Goal: Information Seeking & Learning: Learn about a topic

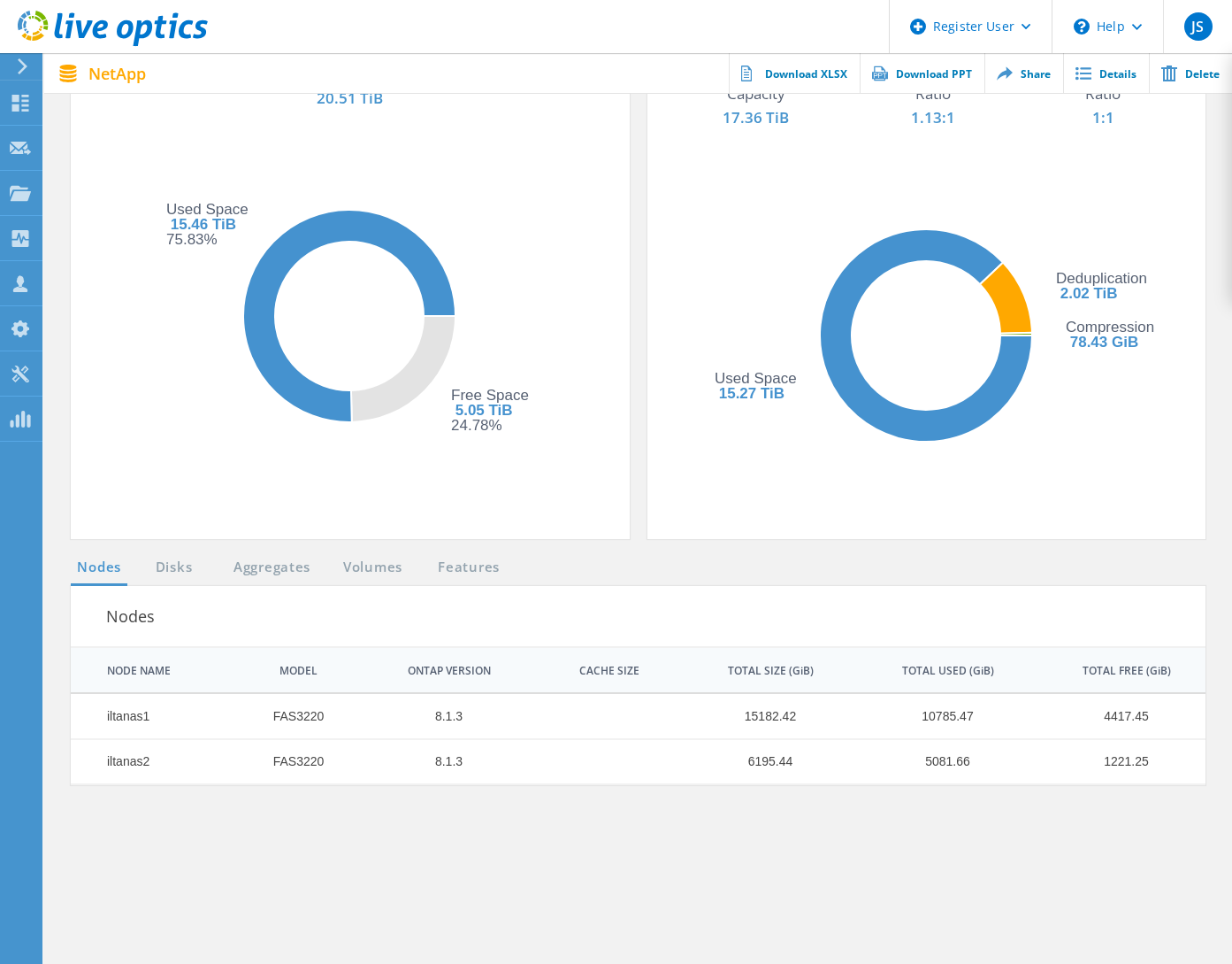
scroll to position [443, 0]
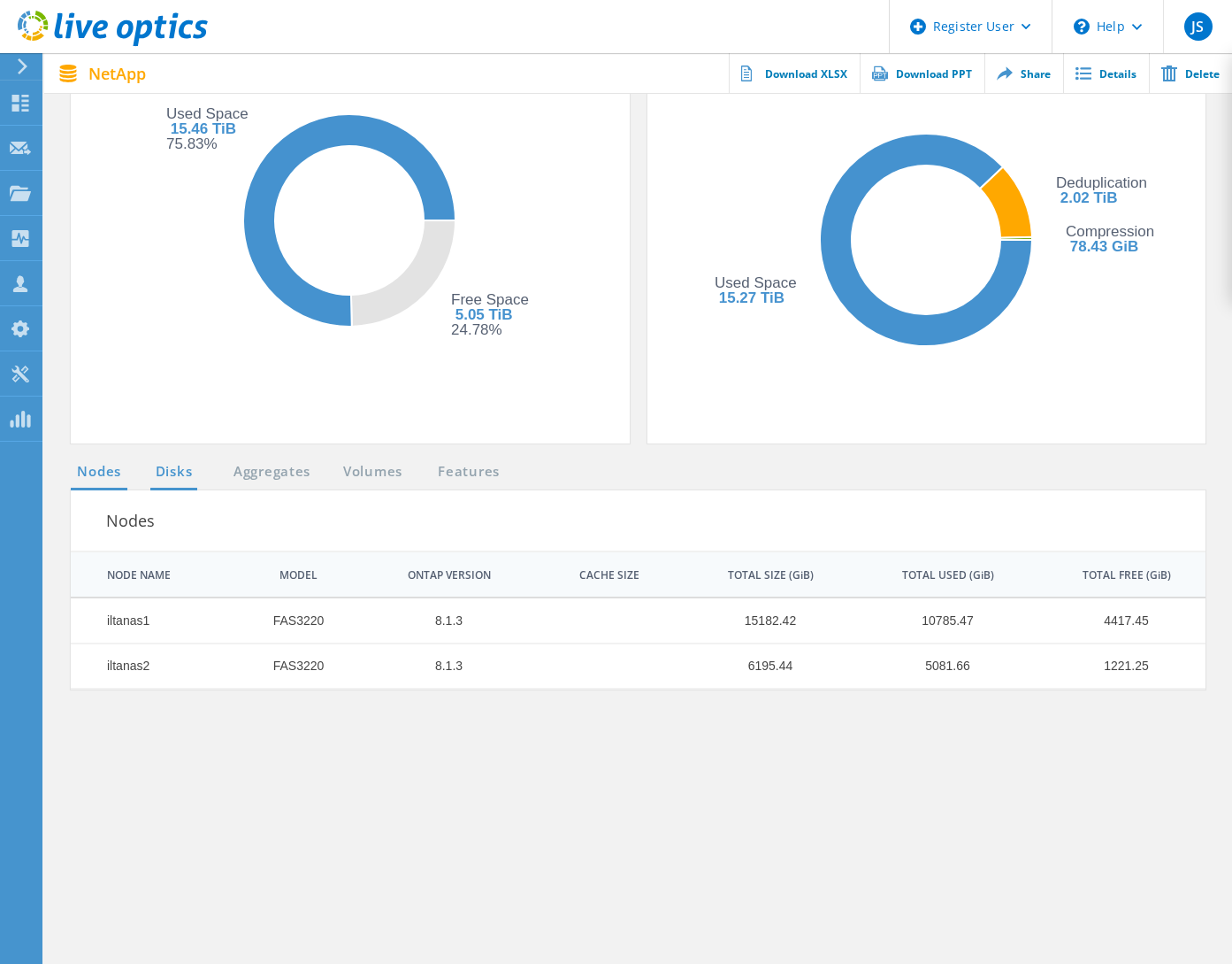
click at [164, 473] on link "Disks" at bounding box center [174, 472] width 48 height 22
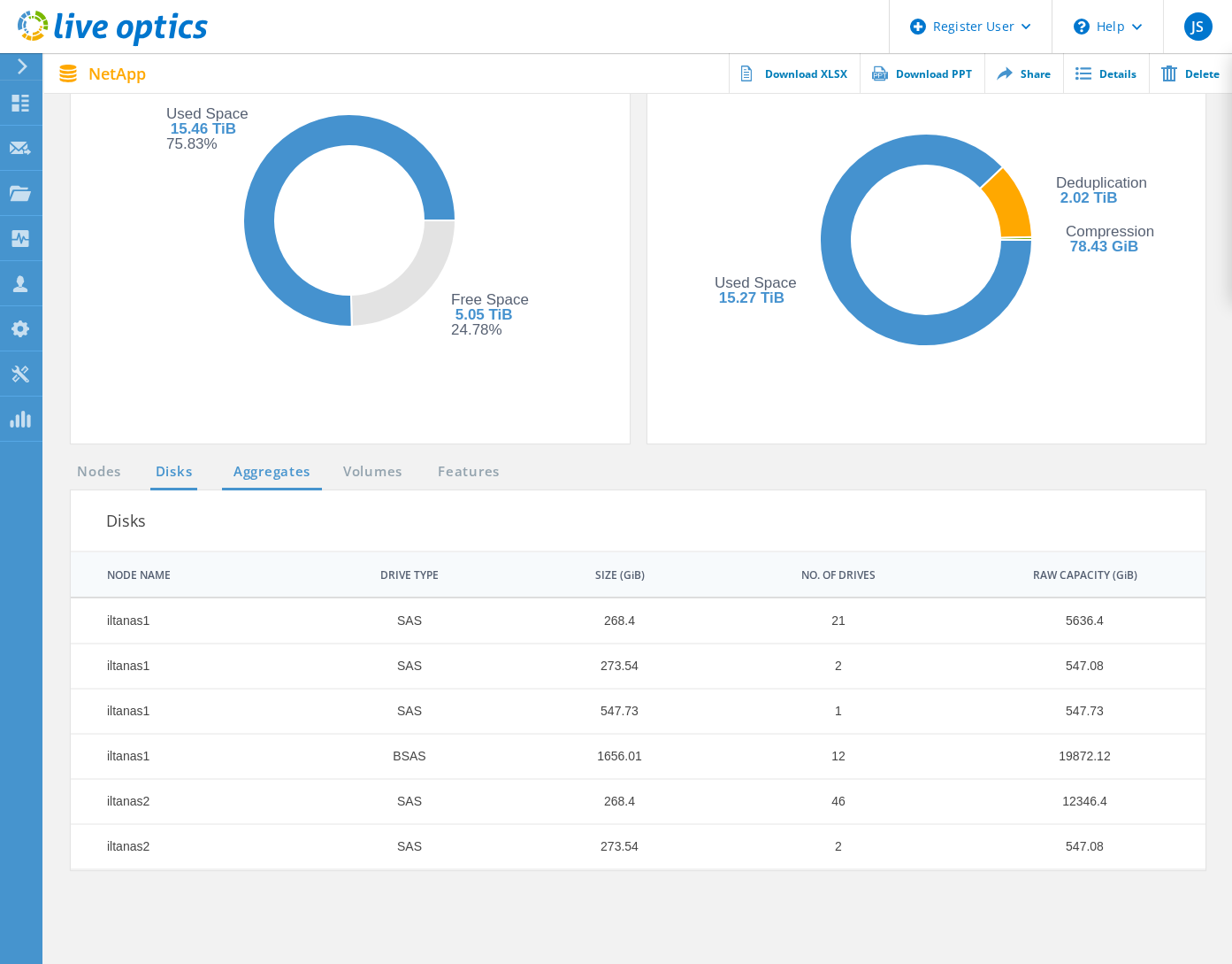
click at [276, 479] on link "Aggregates" at bounding box center [271, 472] width 100 height 22
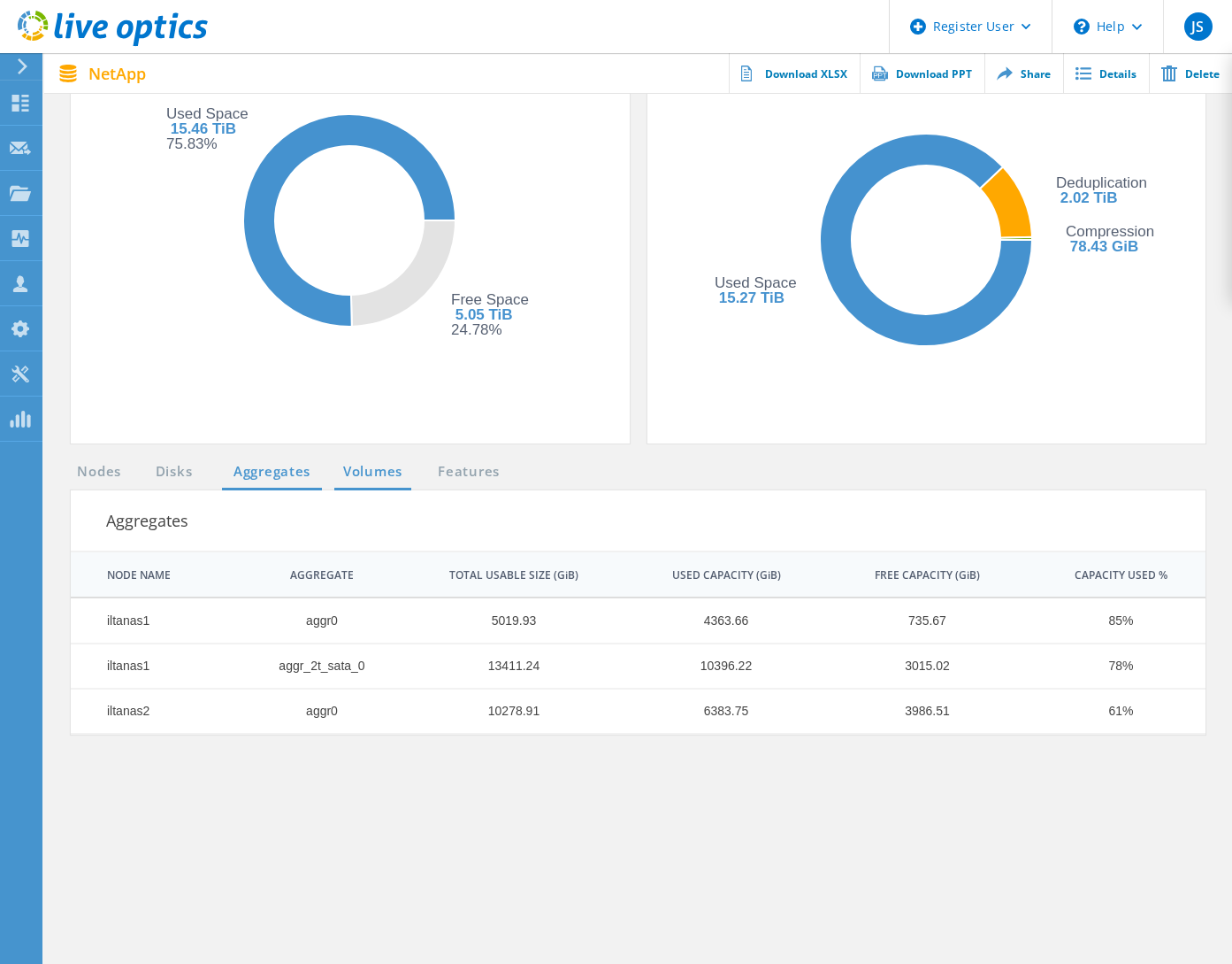
click at [384, 469] on link "Volumes" at bounding box center [373, 472] width 77 height 22
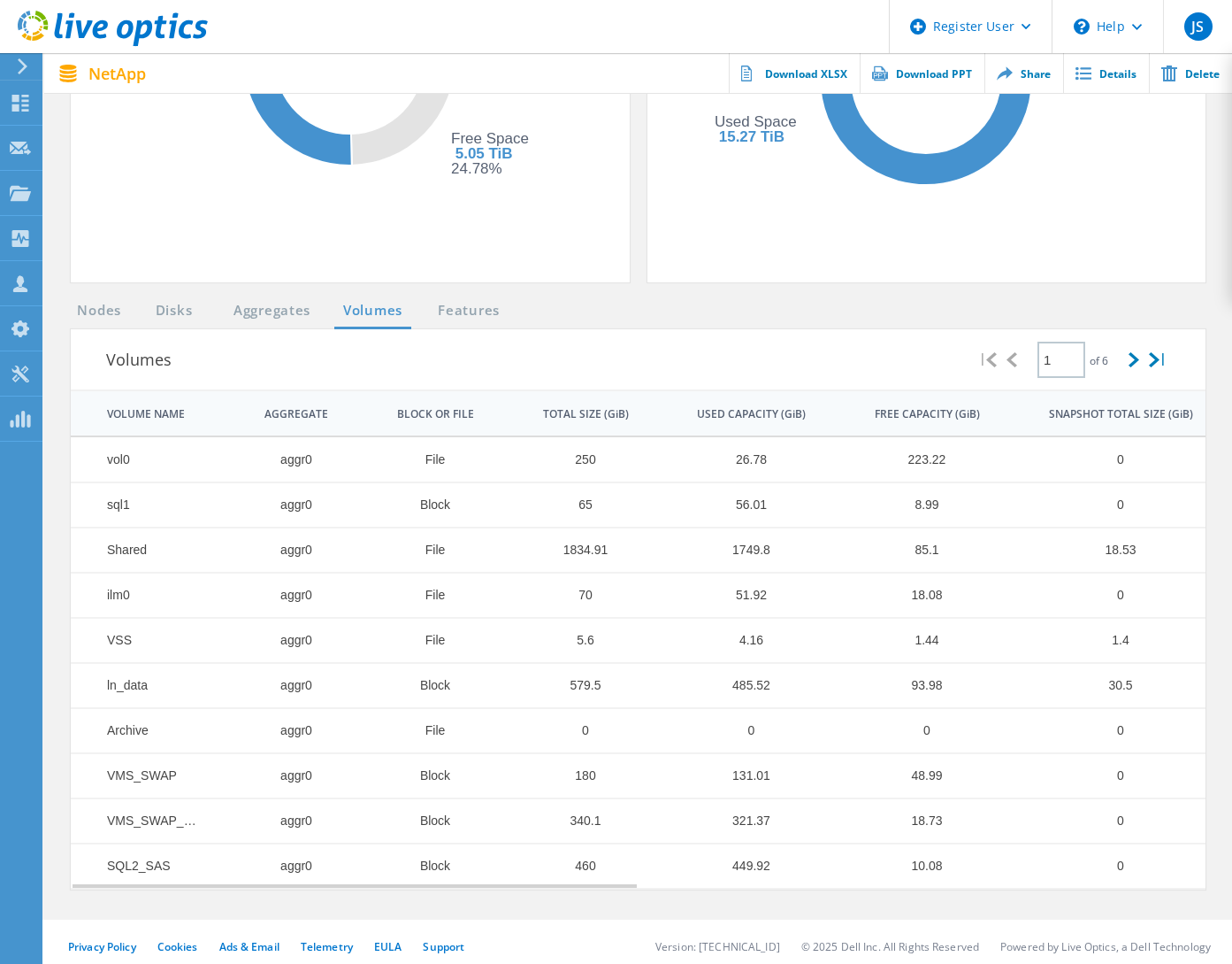
scroll to position [612, 0]
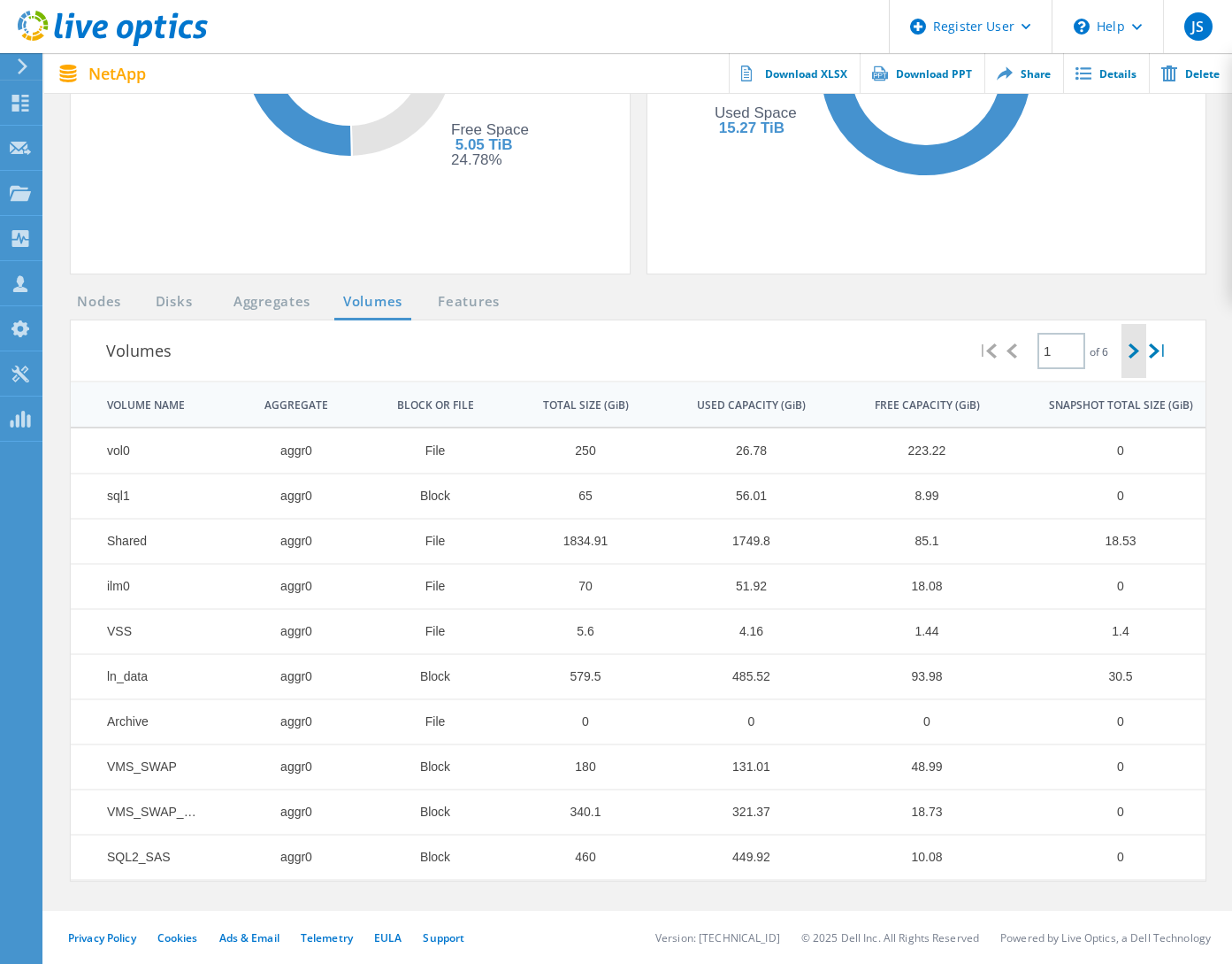
click at [1131, 350] on icon at bounding box center [1134, 351] width 11 height 15
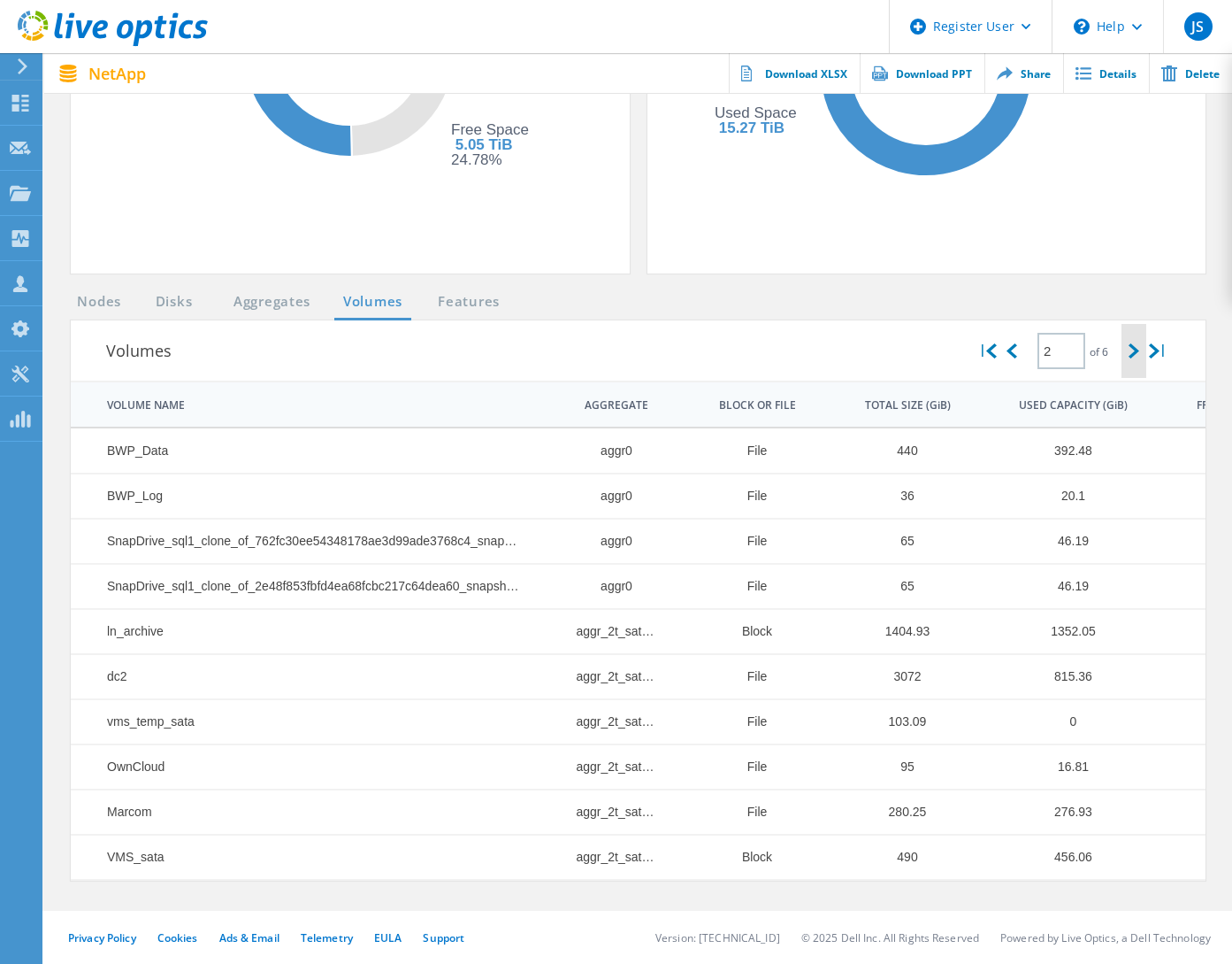
click at [1131, 350] on icon at bounding box center [1134, 351] width 11 height 15
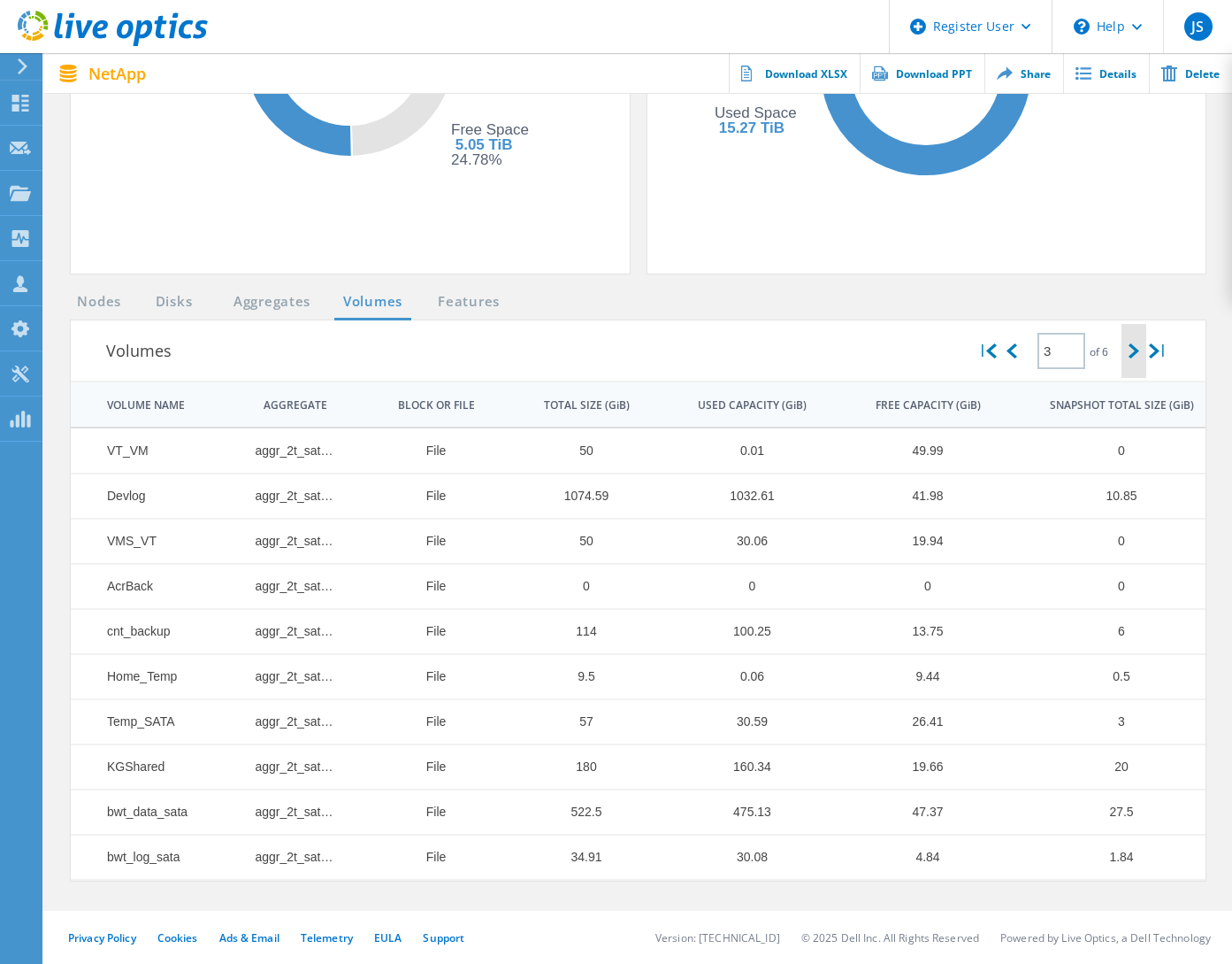
click at [1131, 350] on icon at bounding box center [1134, 351] width 11 height 15
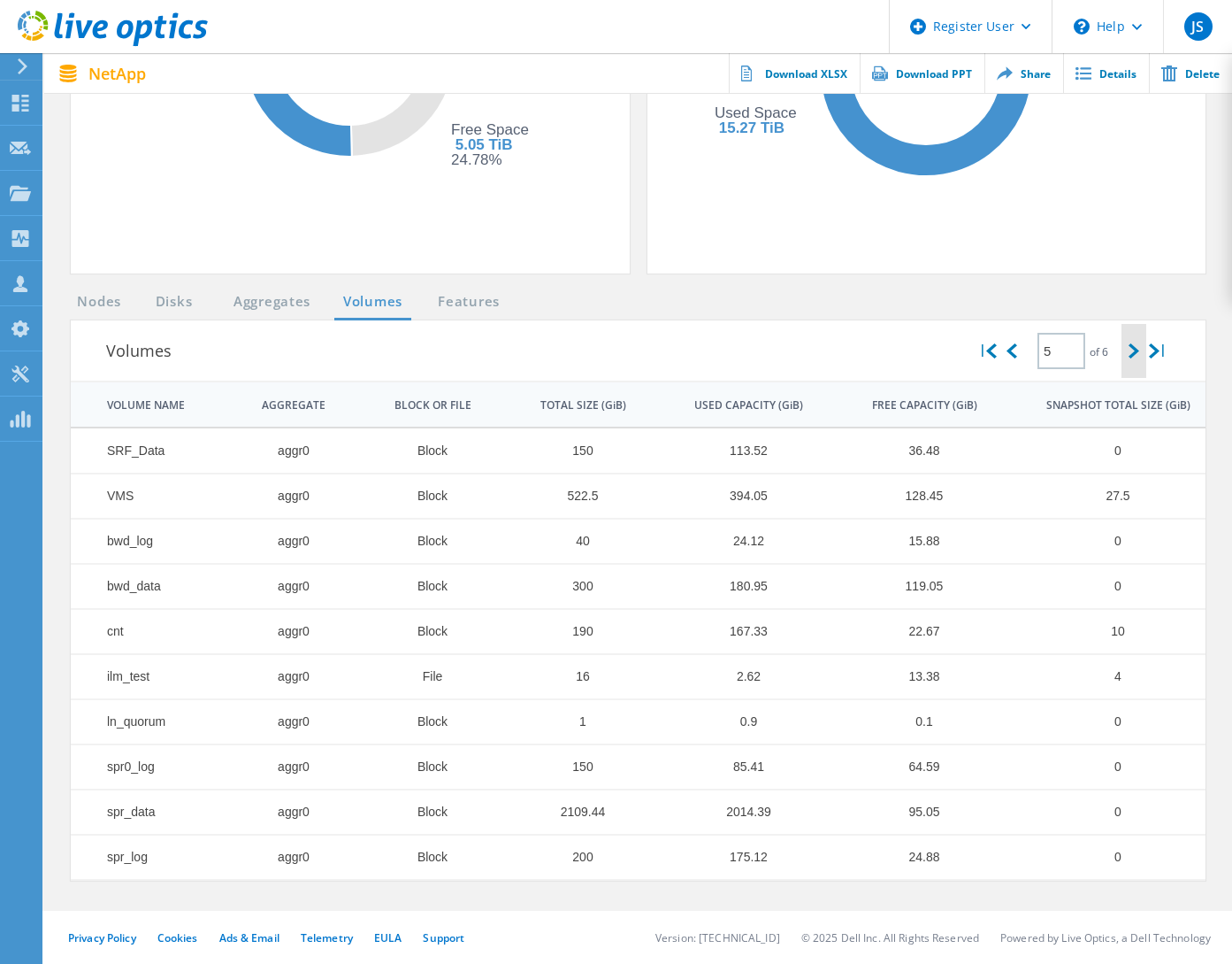
click at [1131, 350] on icon at bounding box center [1134, 351] width 11 height 15
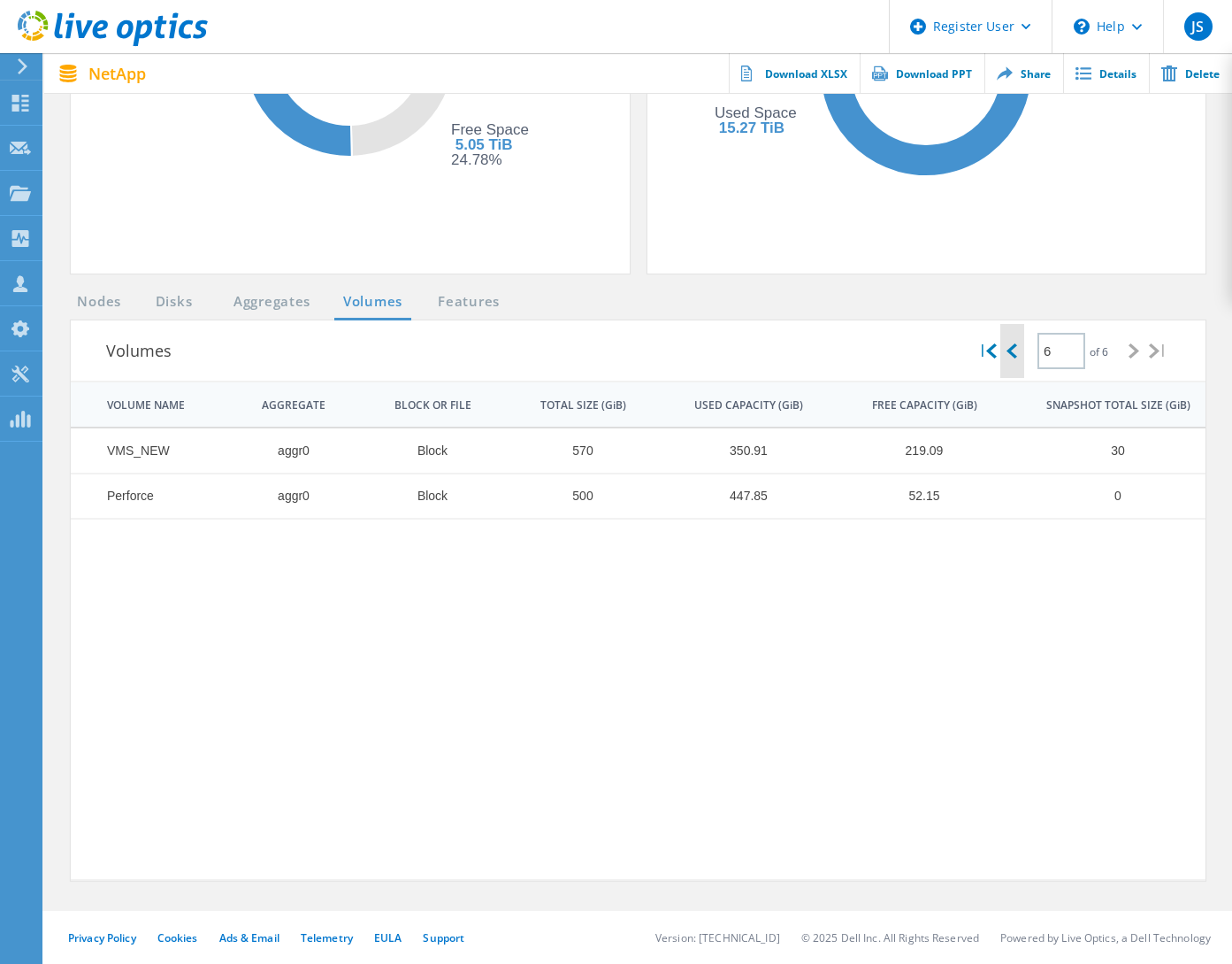
click at [1015, 358] on div at bounding box center [1012, 351] width 24 height 54
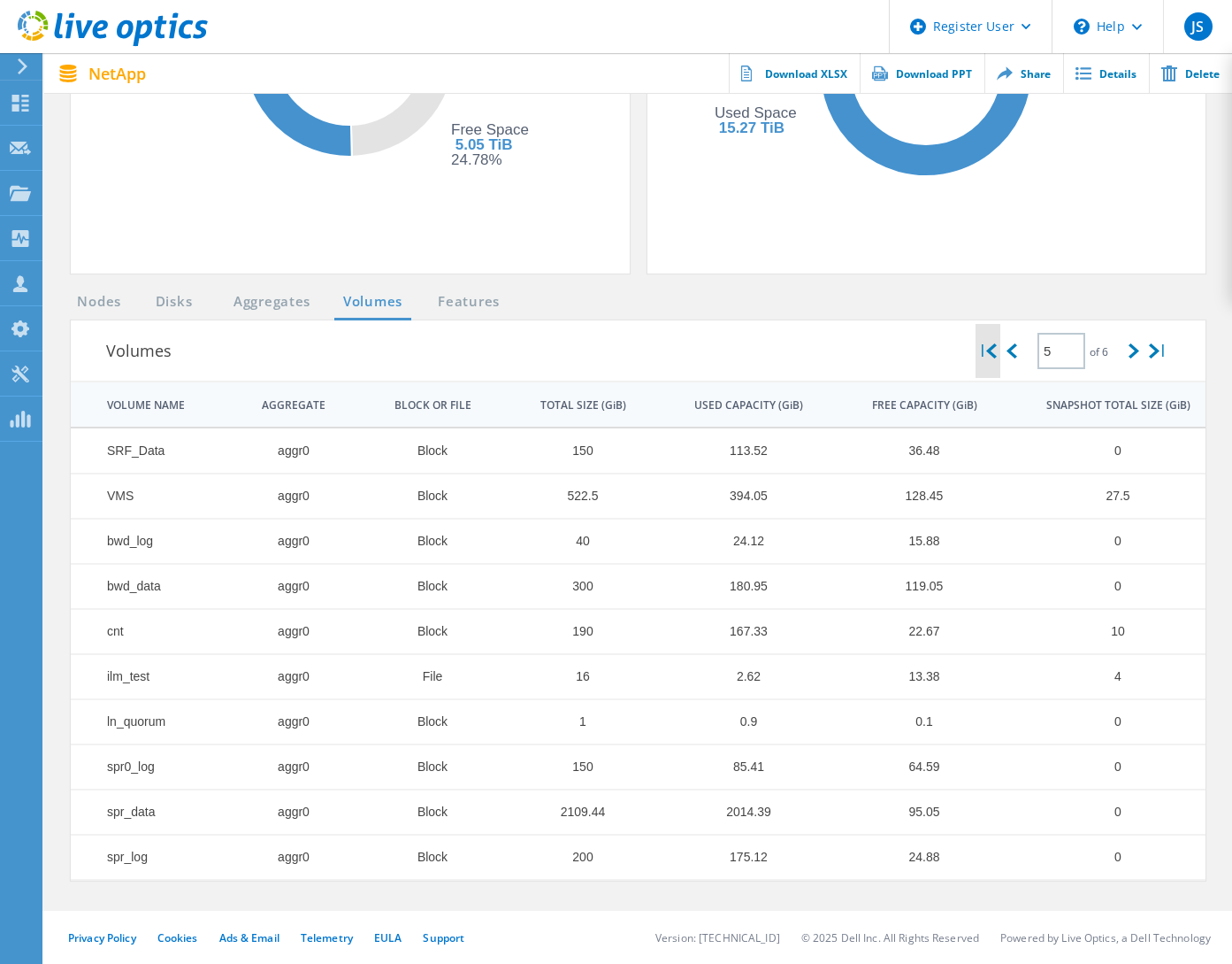
click at [986, 358] on icon at bounding box center [991, 351] width 11 height 15
click at [1137, 352] on icon at bounding box center [1134, 351] width 11 height 15
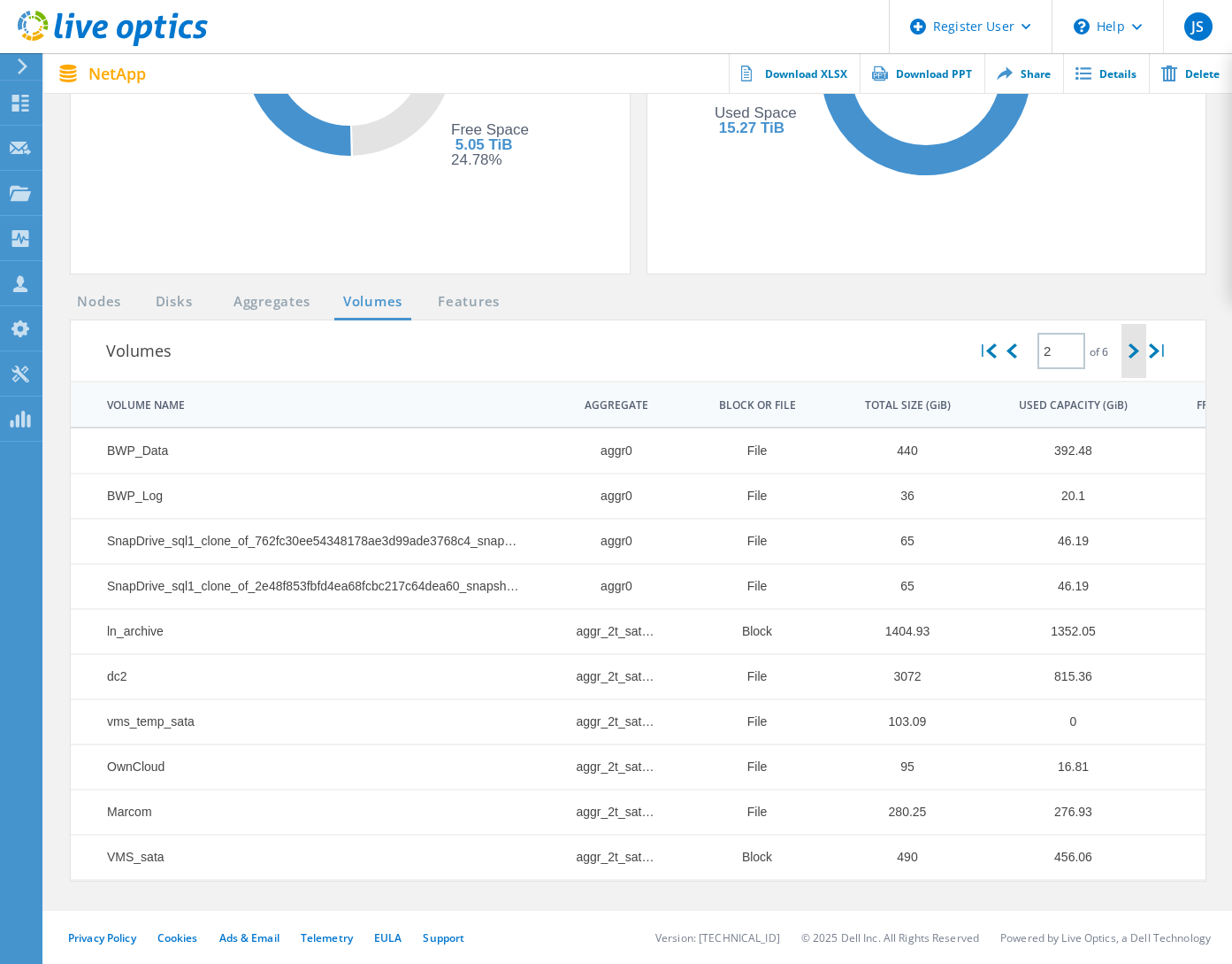
click at [1131, 349] on icon at bounding box center [1134, 351] width 11 height 15
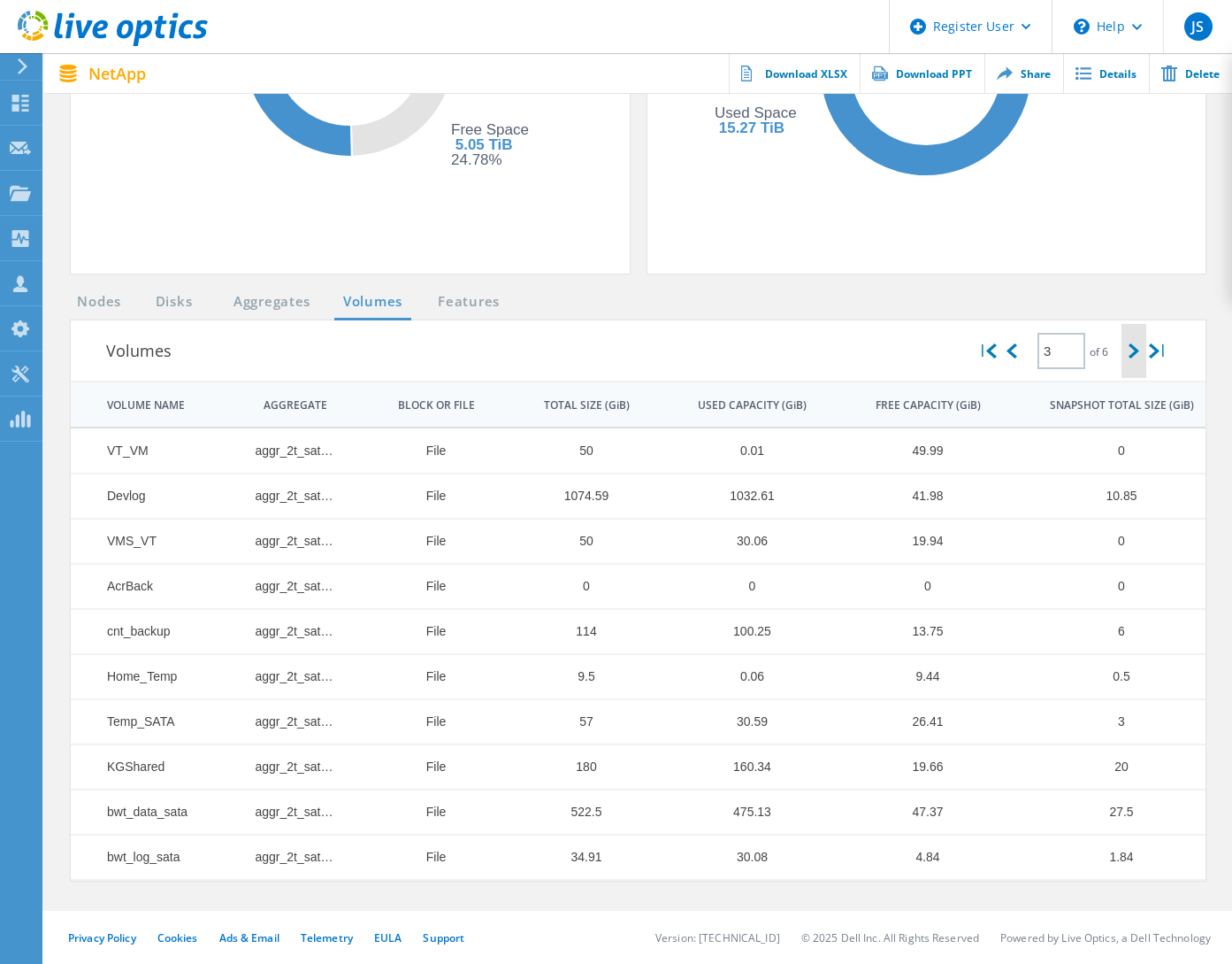
click at [1131, 349] on icon at bounding box center [1134, 351] width 11 height 15
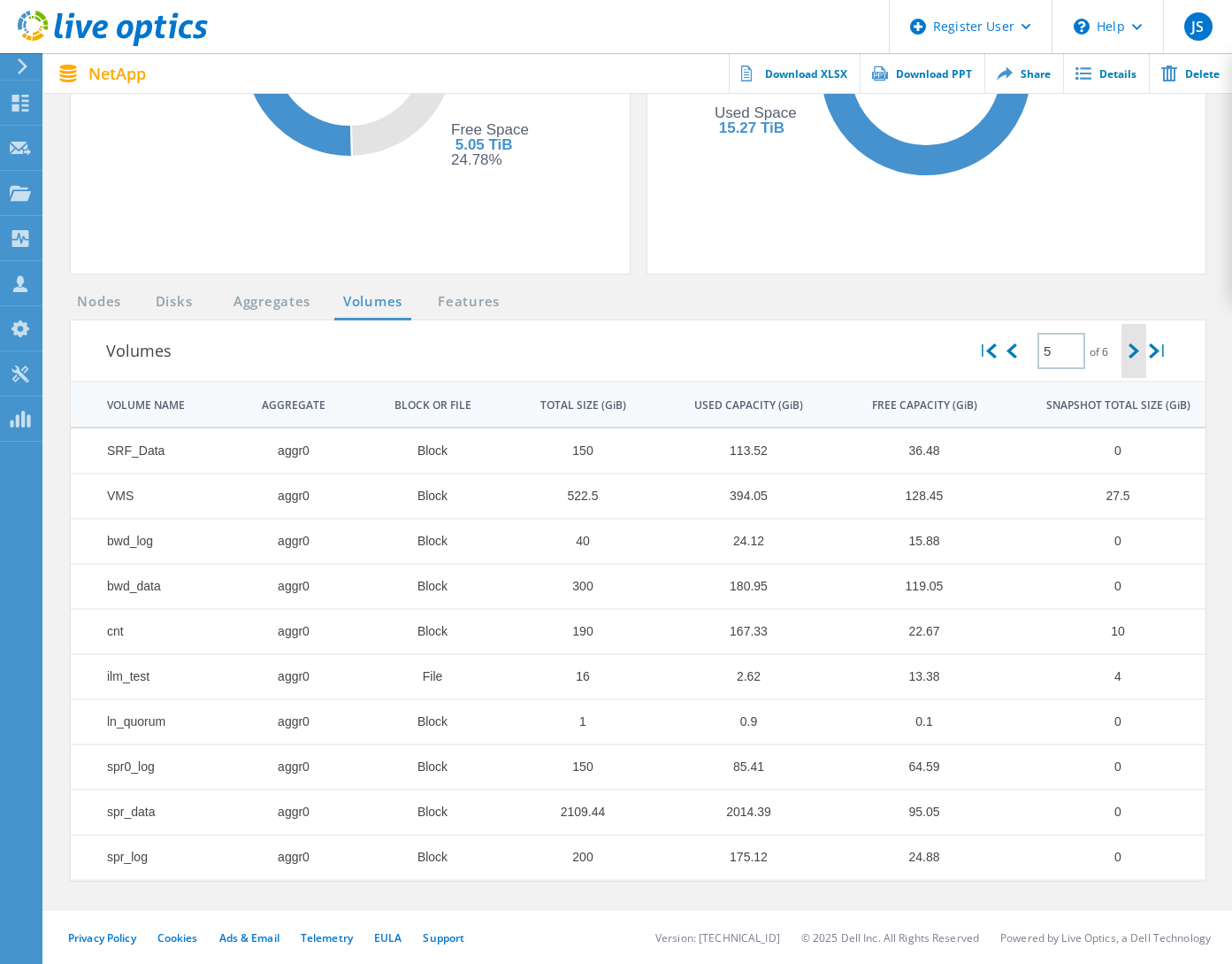
click at [1131, 349] on icon at bounding box center [1134, 351] width 11 height 15
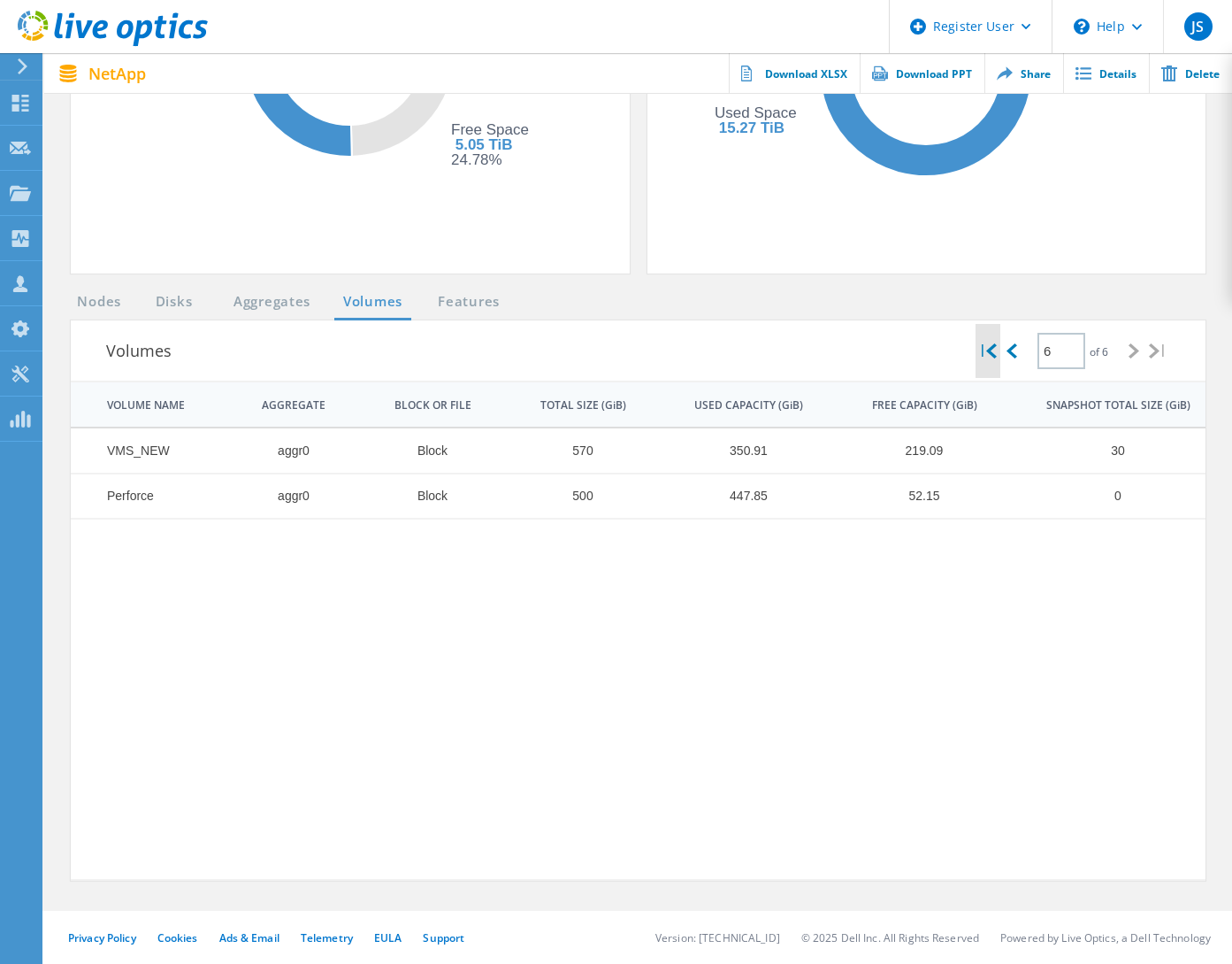
click at [986, 349] on icon at bounding box center [991, 351] width 11 height 15
type input "1"
